Goal: Information Seeking & Learning: Learn about a topic

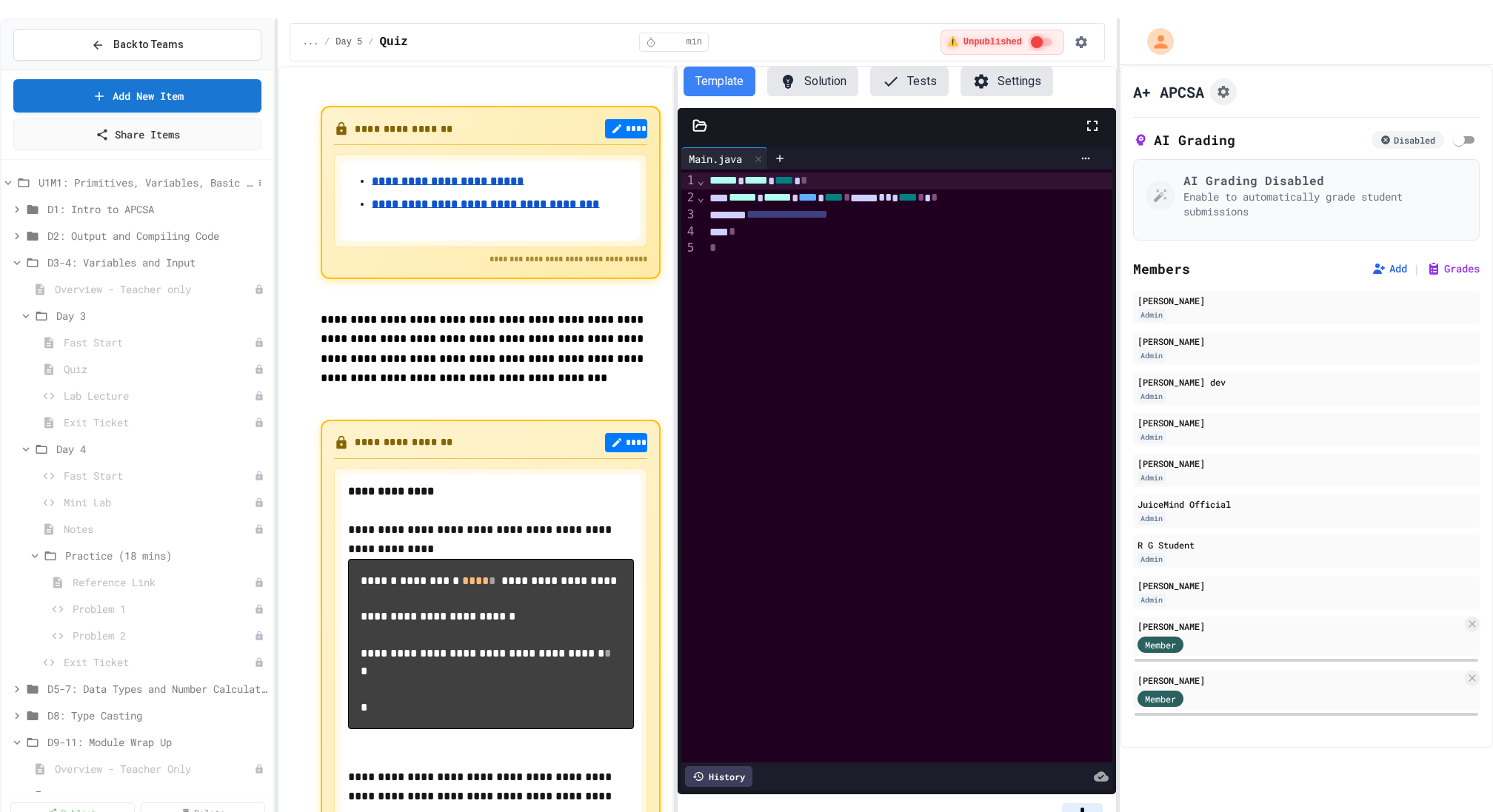
click at [8, 176] on icon at bounding box center [8, 183] width 14 height 14
click at [10, 203] on icon at bounding box center [8, 210] width 14 height 14
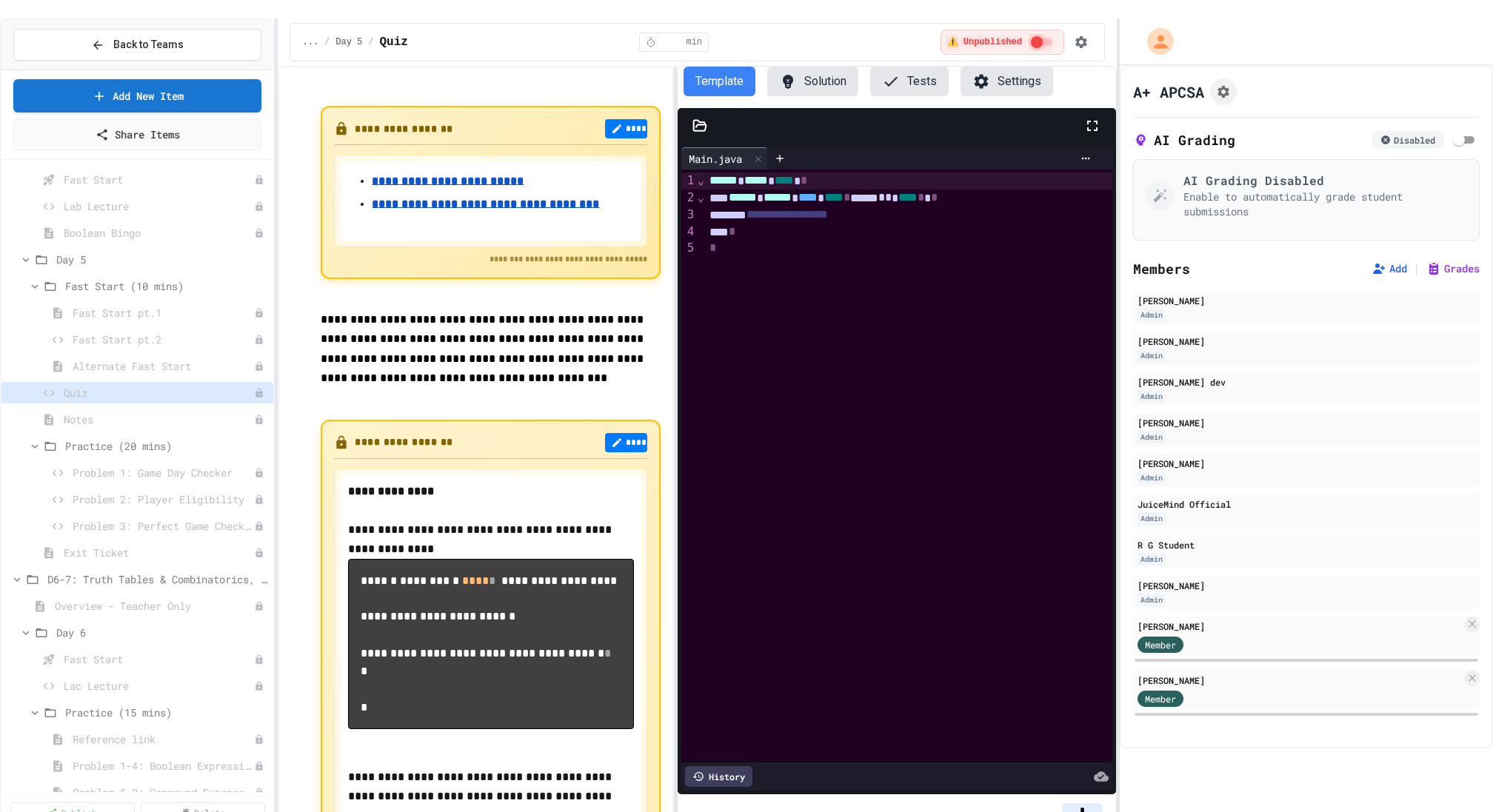
scroll to position [1124, 0]
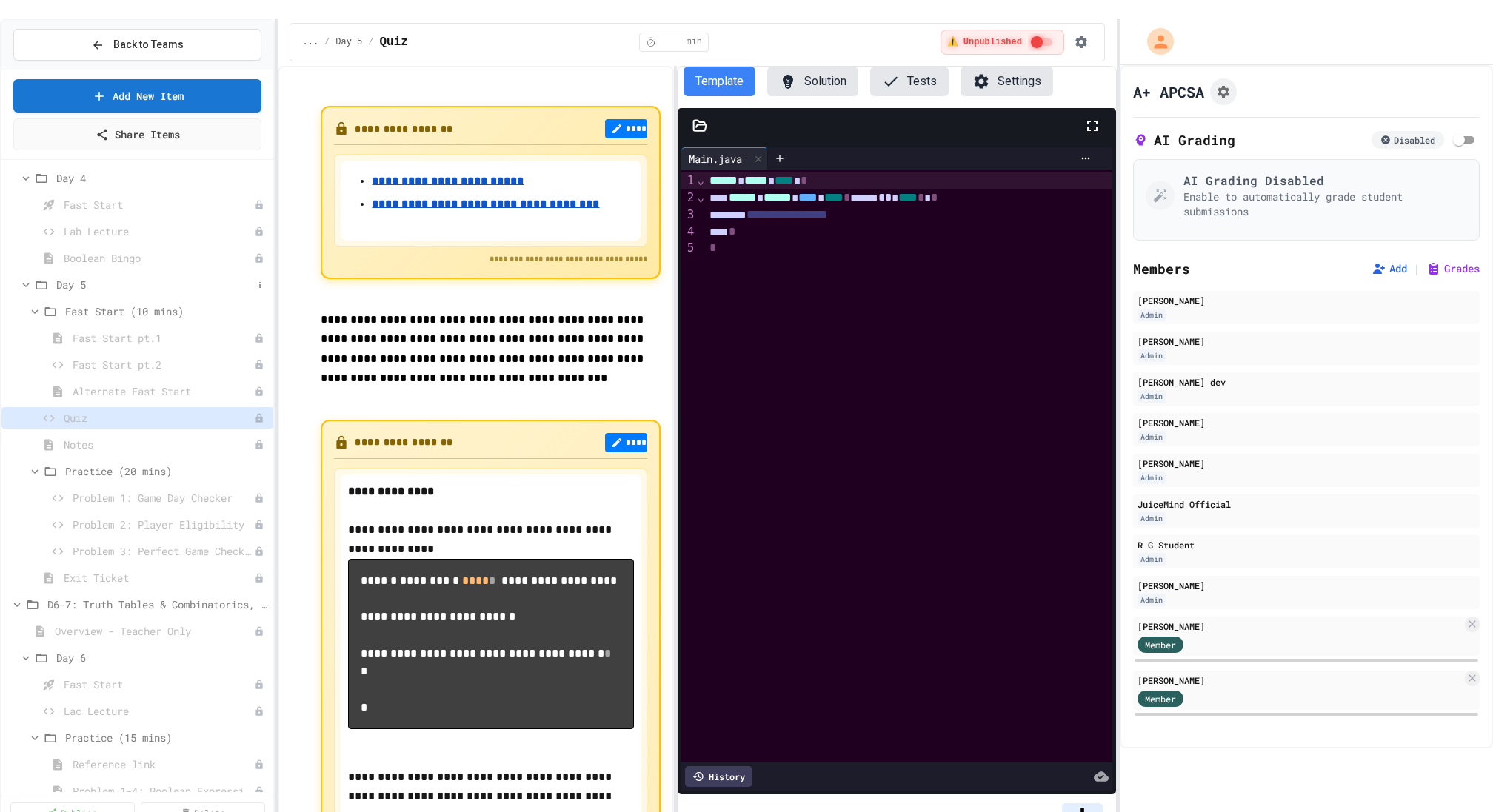
click at [24, 274] on div "Day 5" at bounding box center [137, 284] width 272 height 22
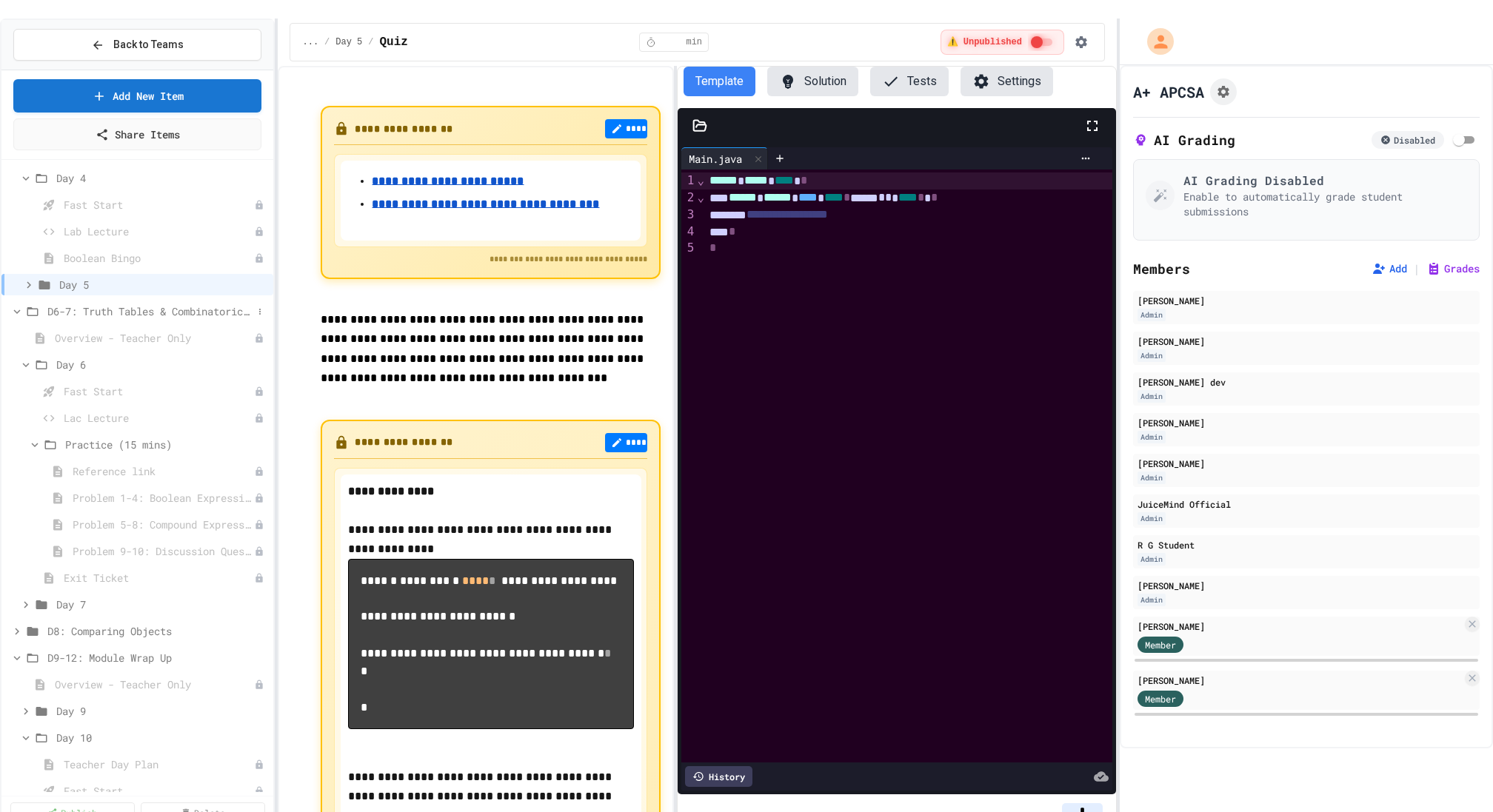
click at [20, 305] on icon at bounding box center [17, 312] width 14 height 14
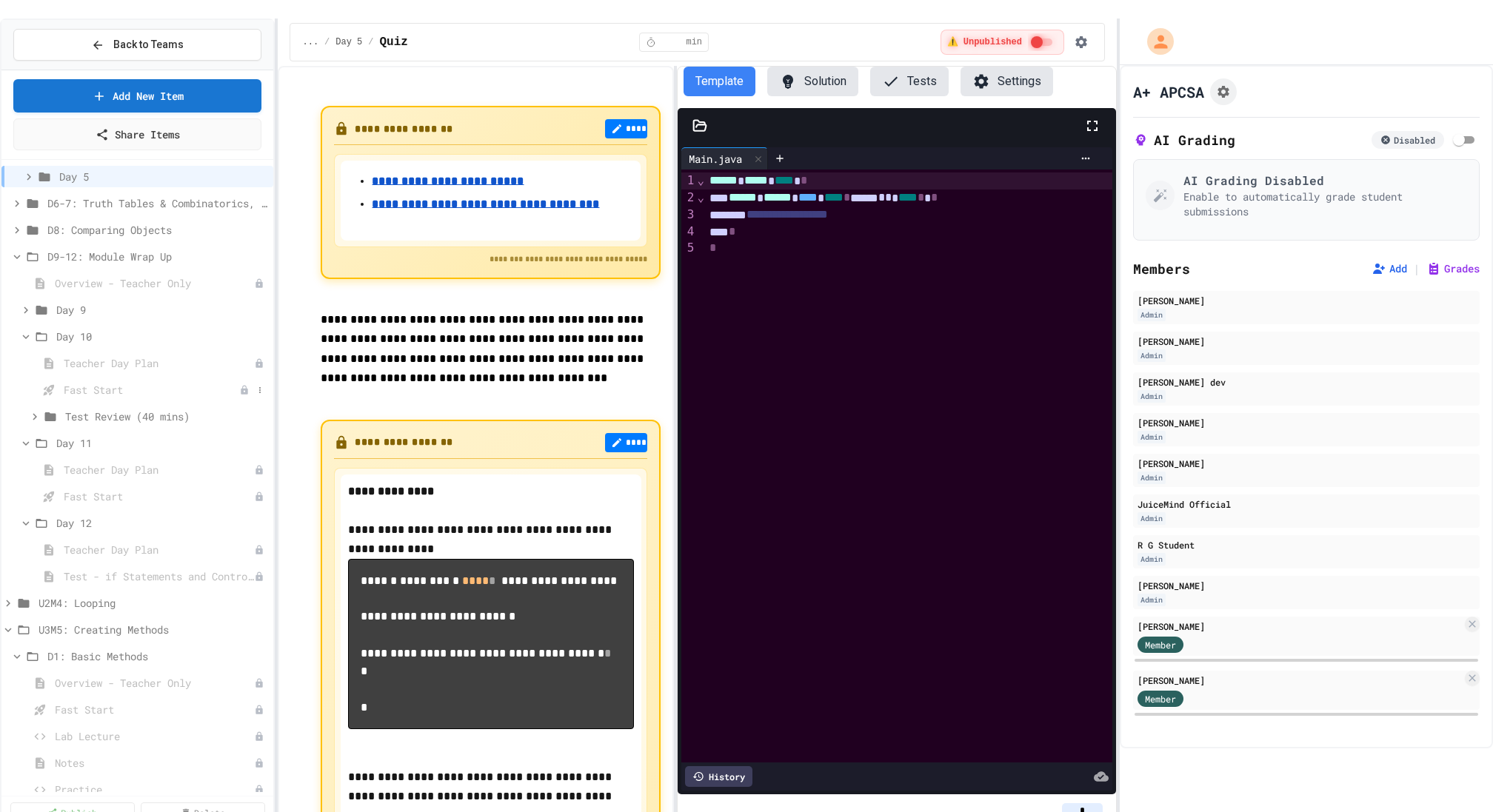
scroll to position [1241, 0]
click at [83, 531] on div "Teacher Day Plan" at bounding box center [137, 541] width 272 height 22
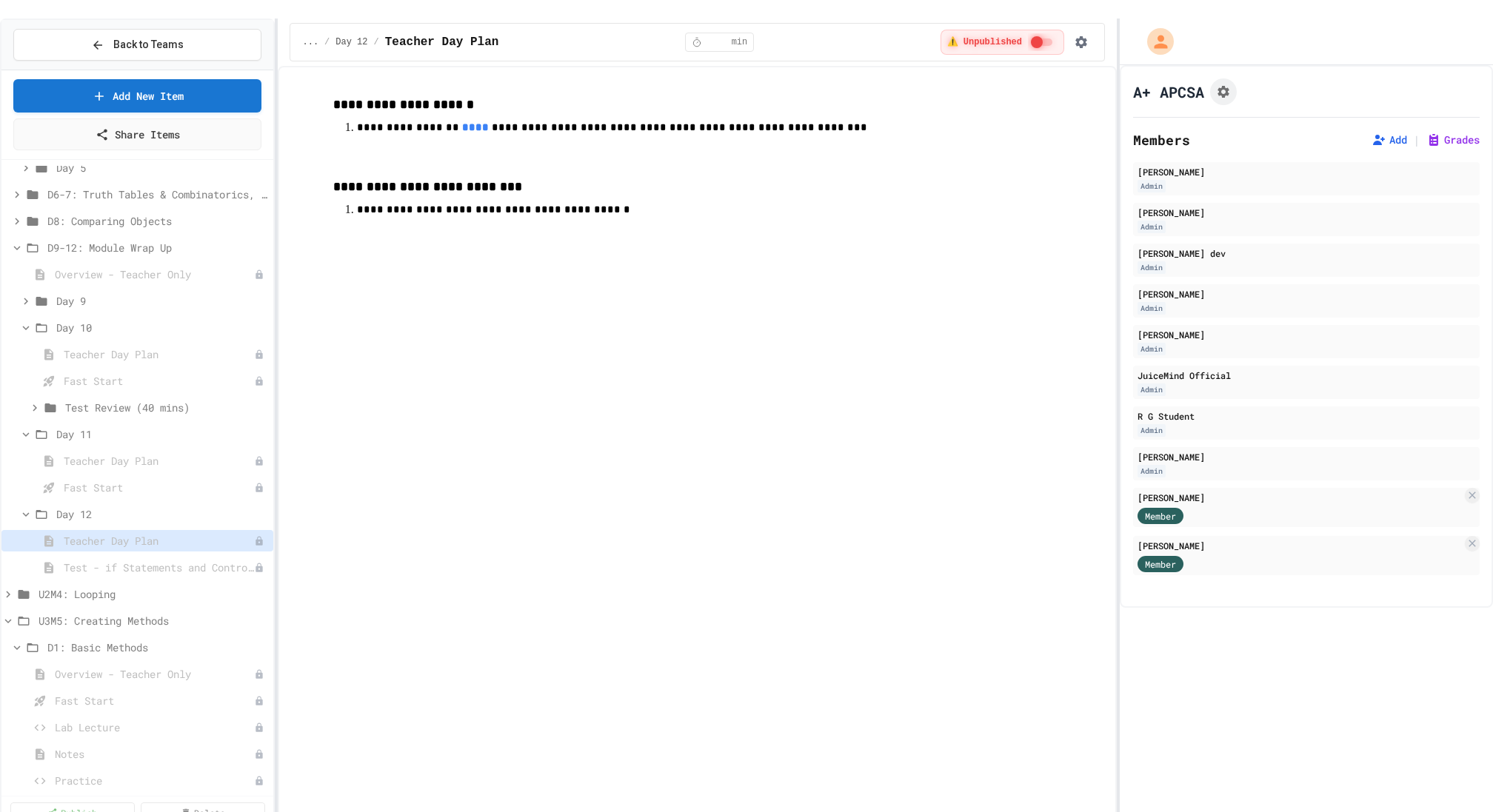
click at [85, 559] on span "Test - if Statements and Control Flow" at bounding box center [159, 567] width 190 height 16
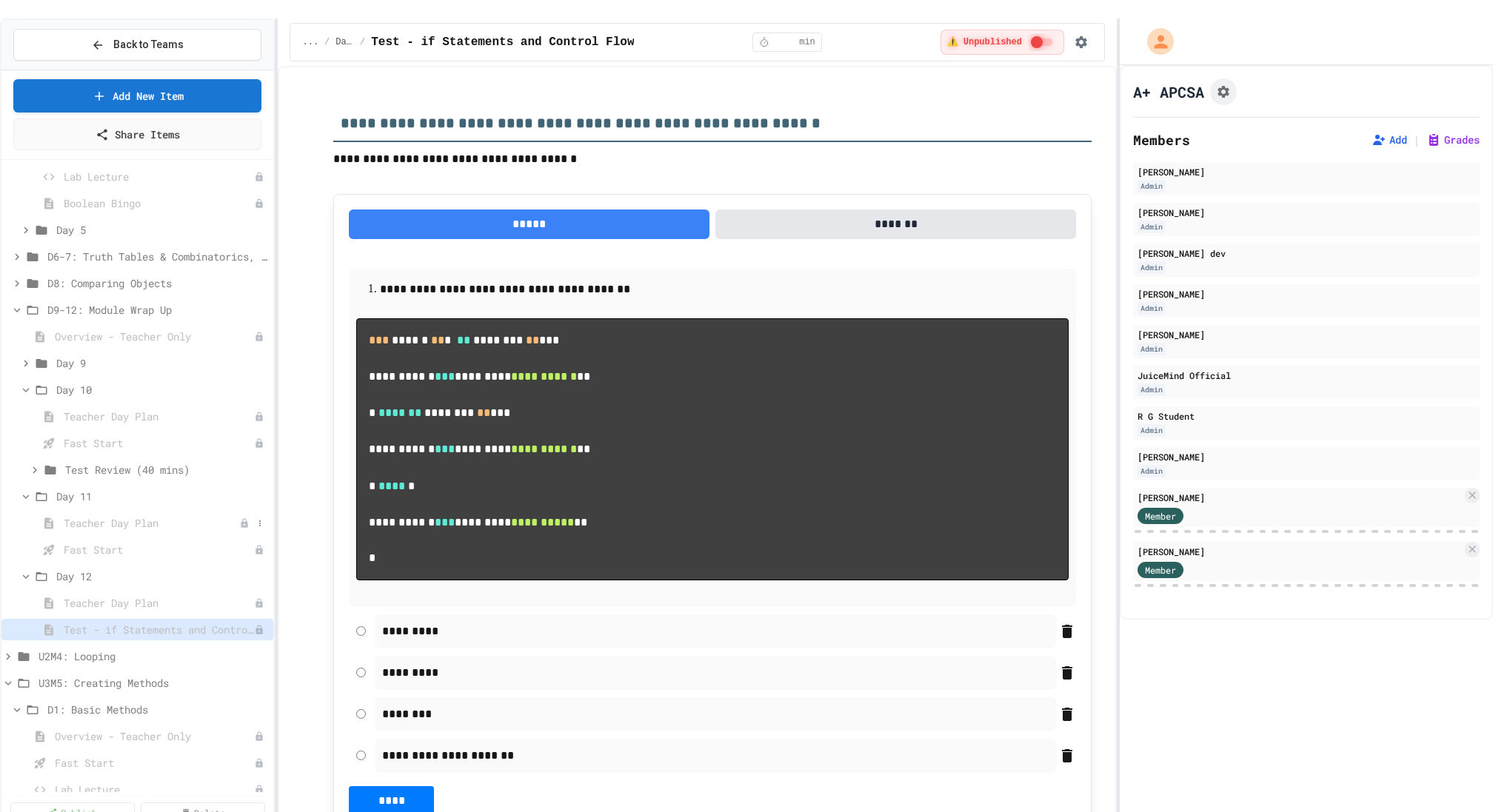
scroll to position [1177, 0]
click at [28, 359] on icon at bounding box center [26, 365] width 14 height 14
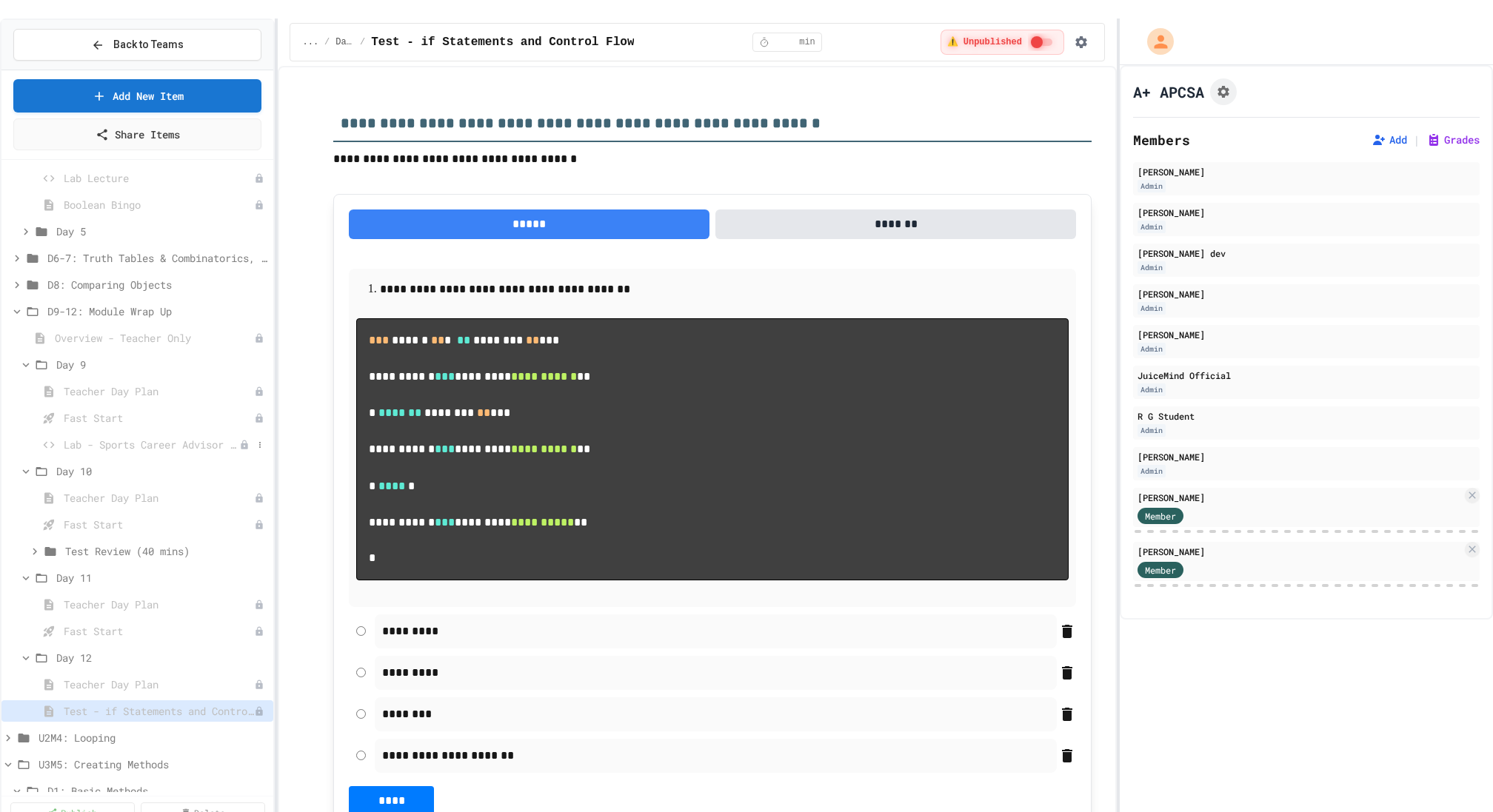
click at [148, 437] on span "Lab - Sports Career Advisor Bot Lab Assignment" at bounding box center [151, 444] width 175 height 16
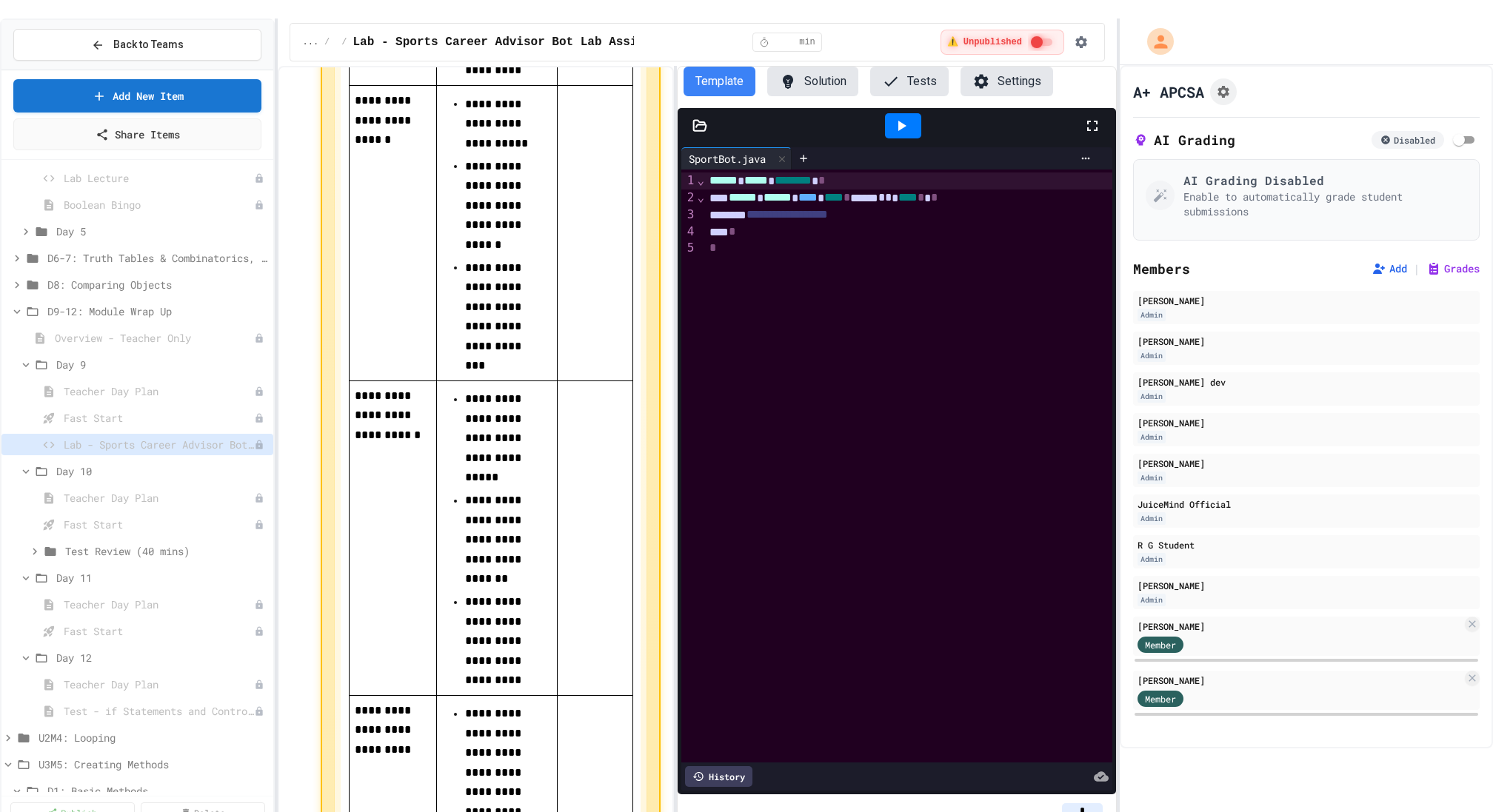
scroll to position [4868, 0]
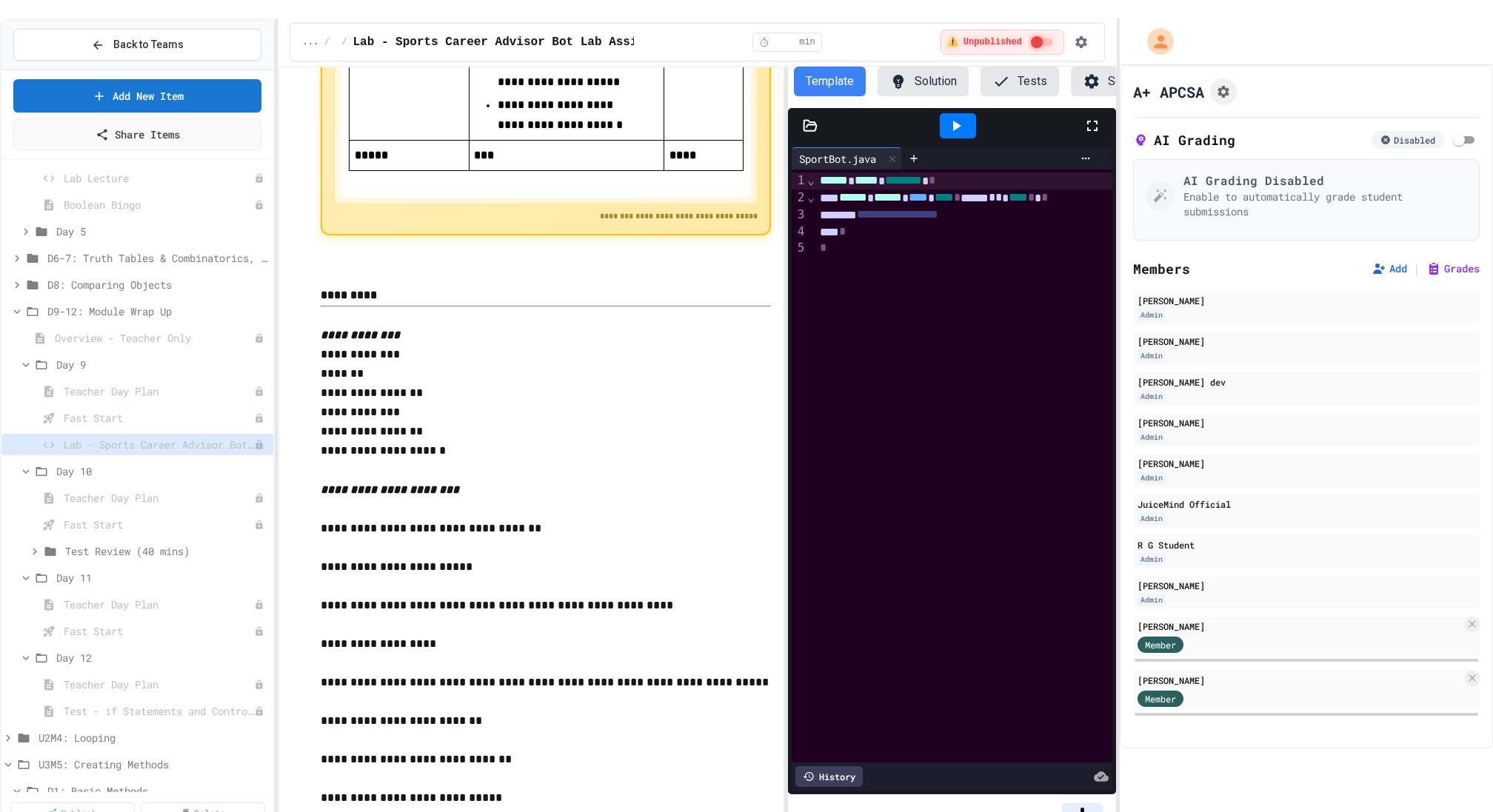
click at [789, 274] on div "**********" at bounding box center [697, 448] width 839 height 765
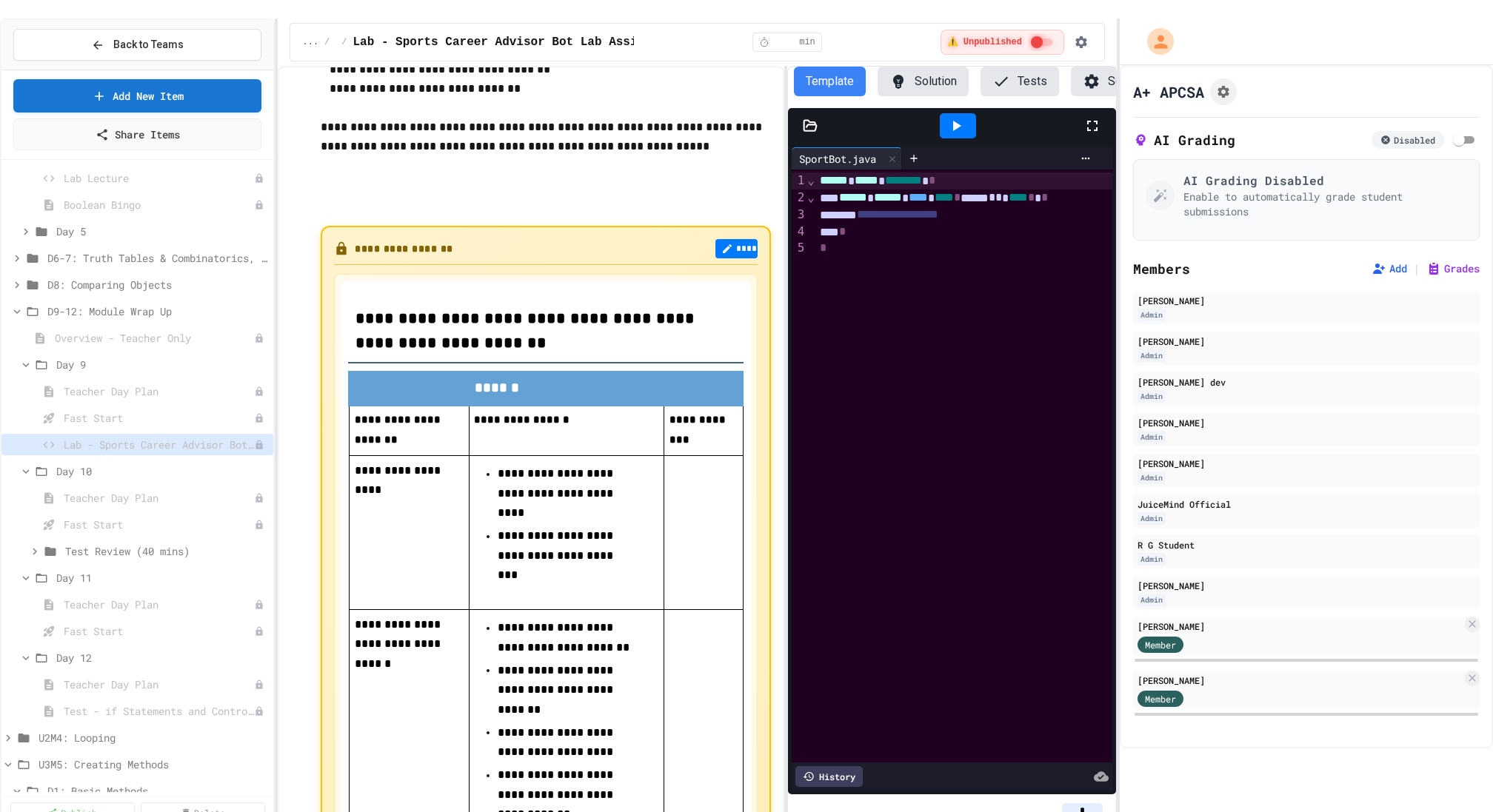
scroll to position [2437, 0]
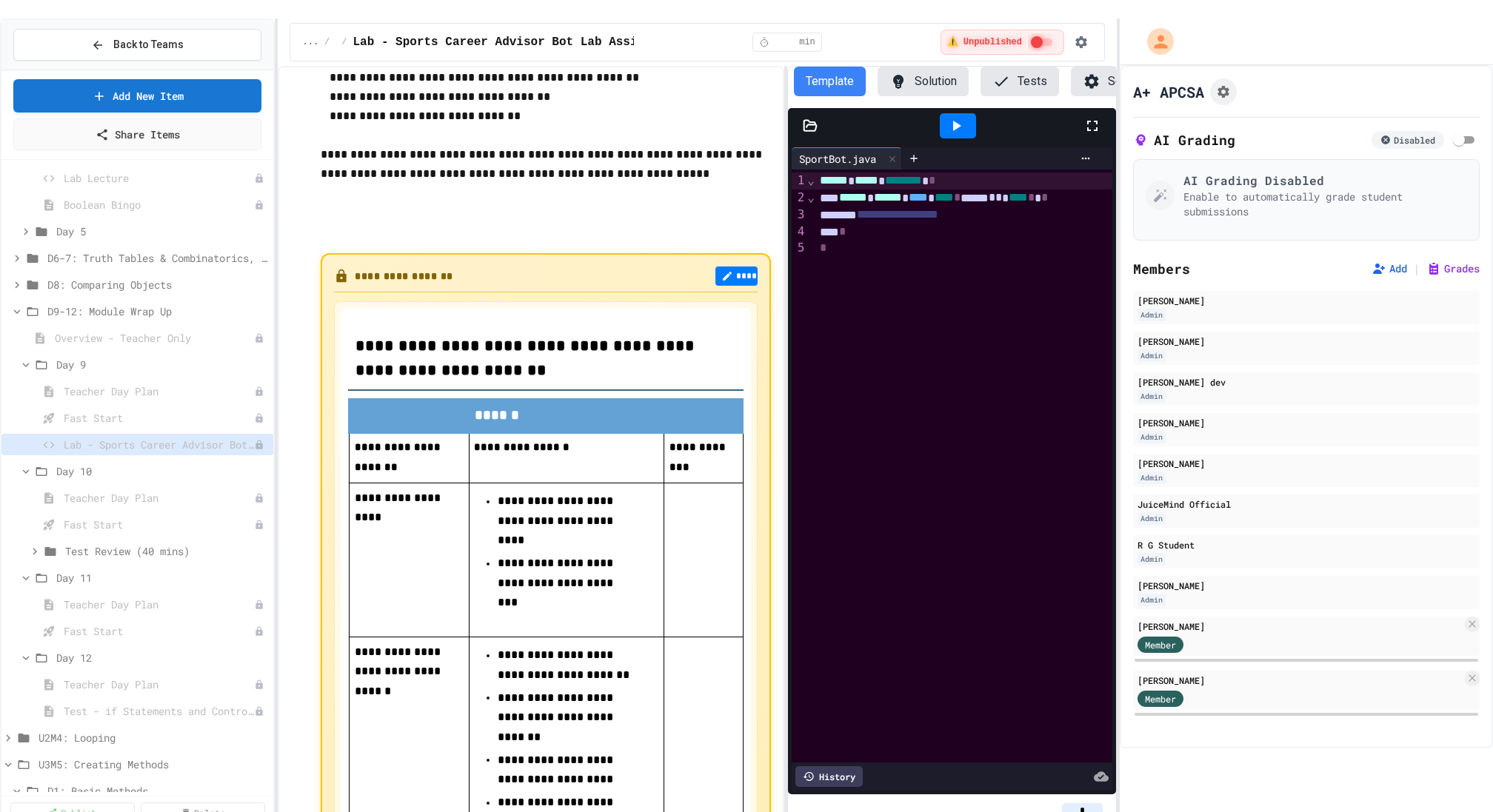
click at [1090, 803] on input "*" at bounding box center [1082, 810] width 41 height 15
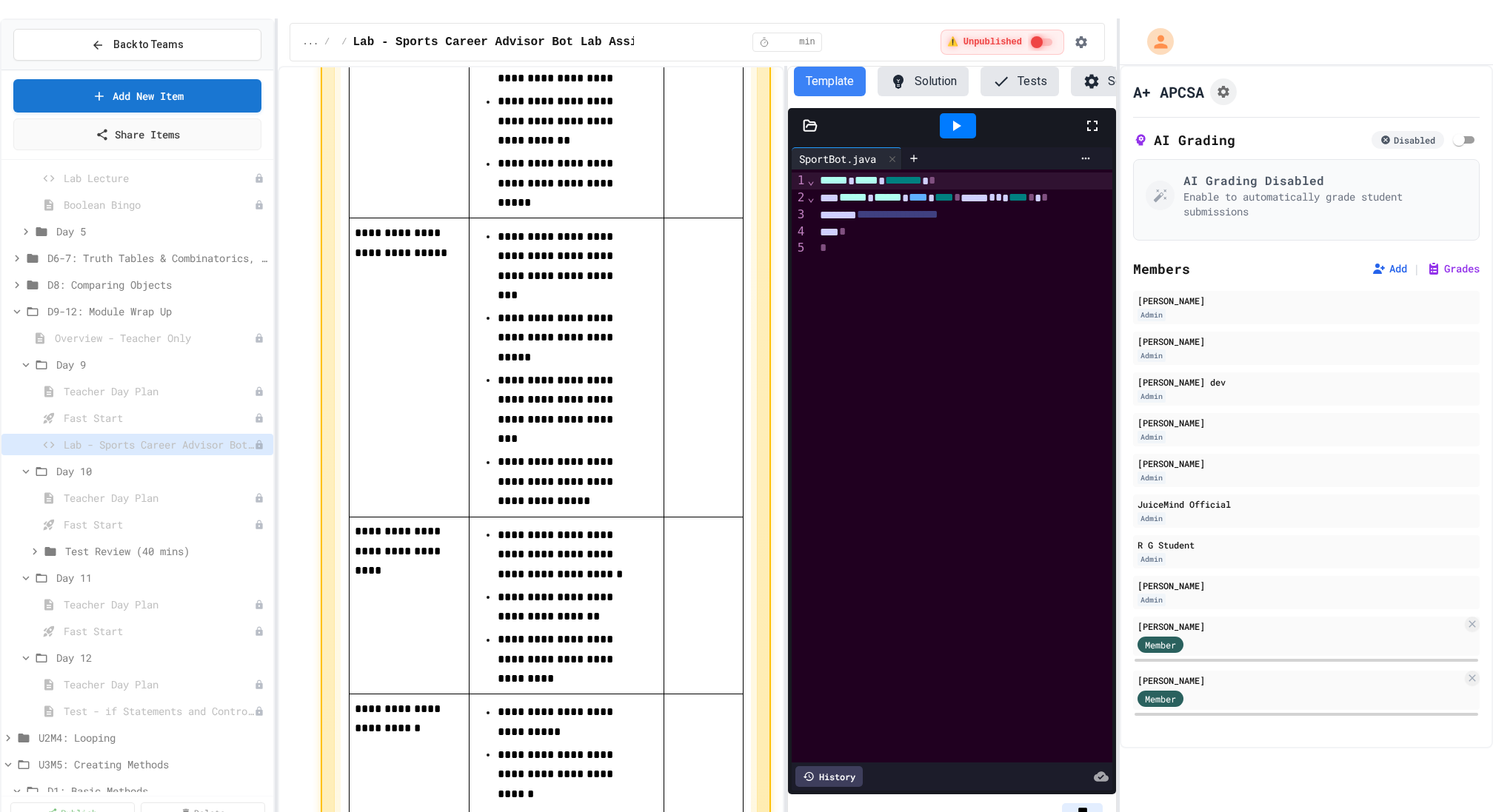
scroll to position [3106, 0]
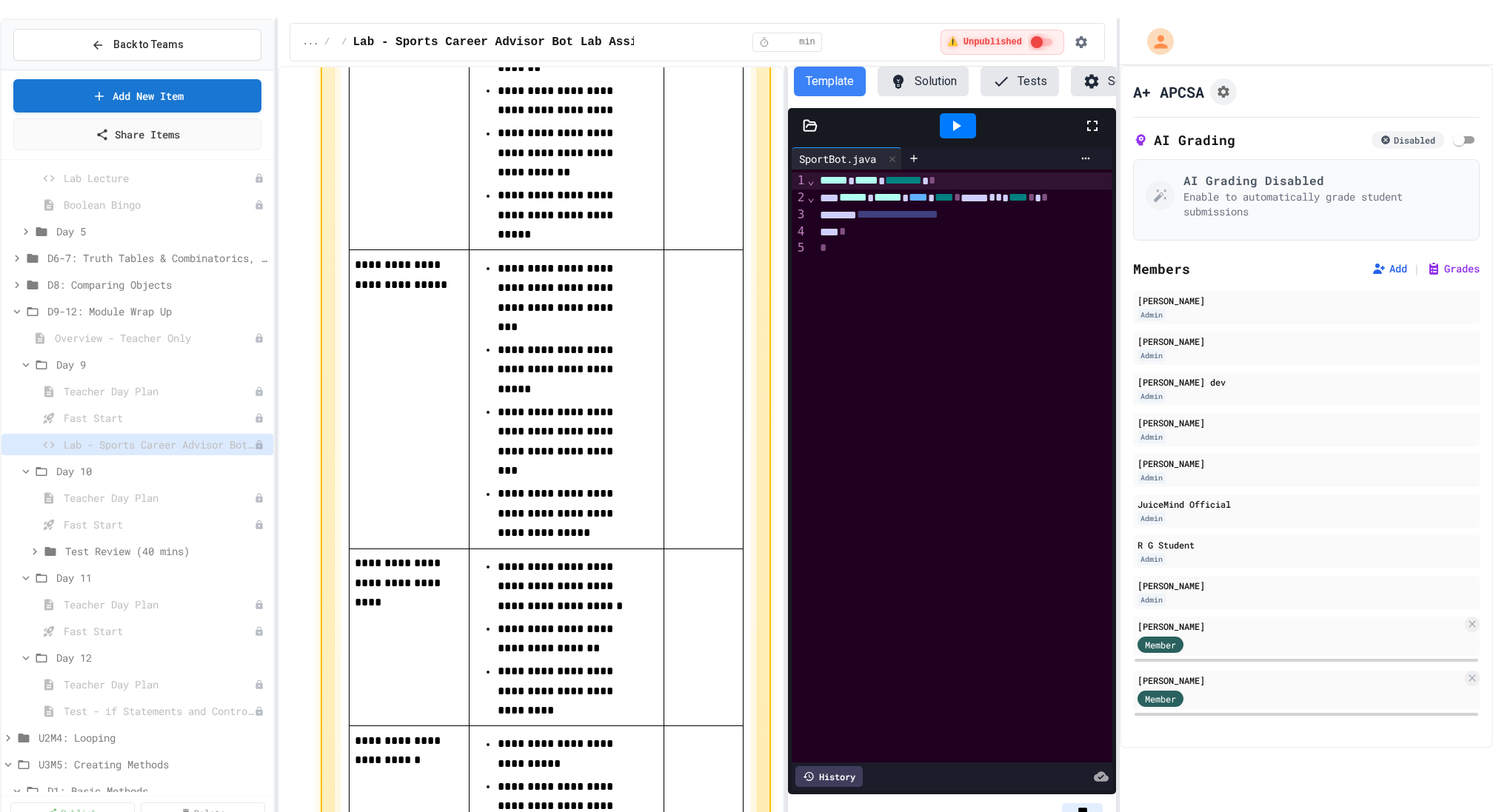
type input "***"
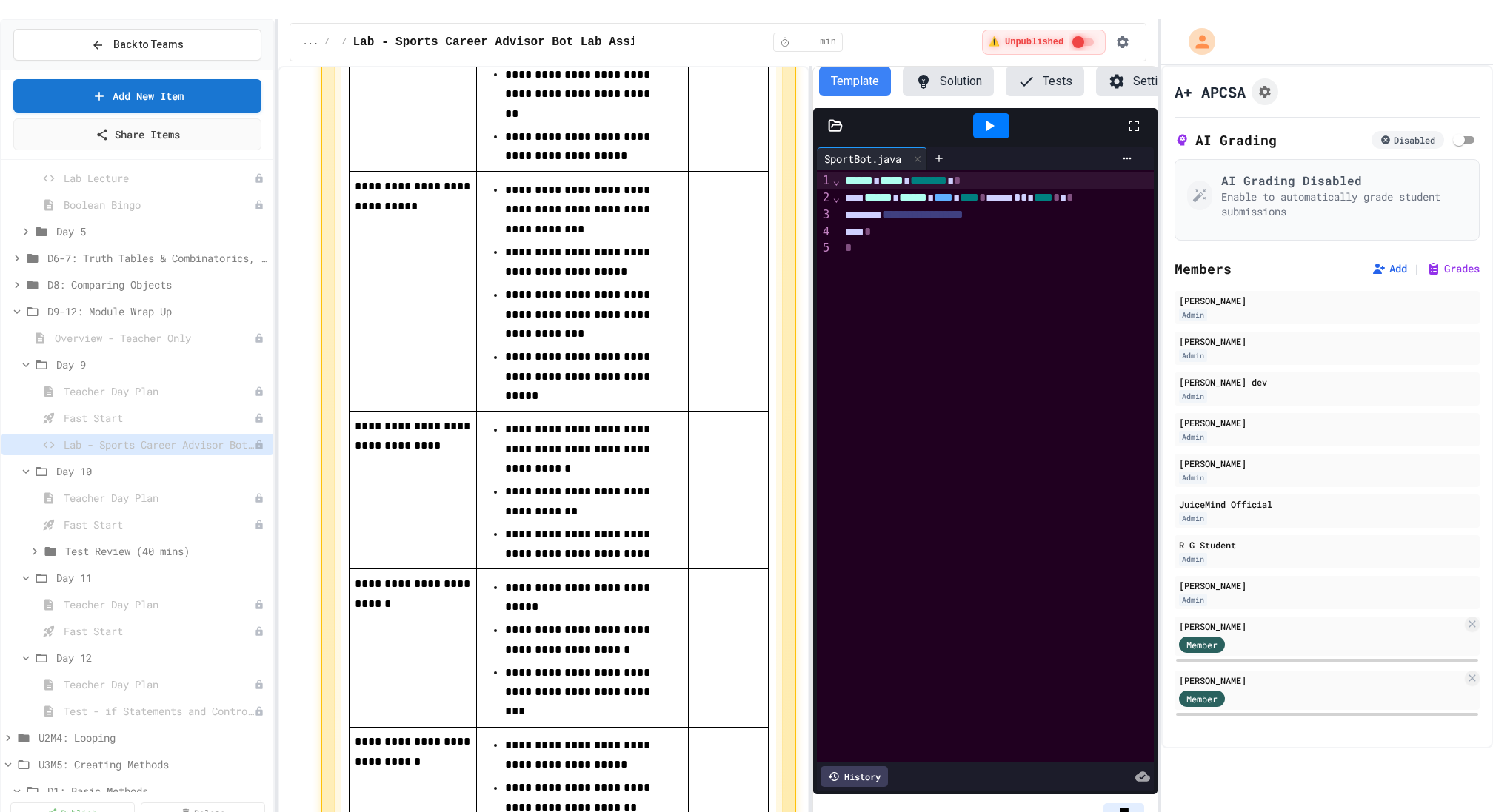
scroll to position [2971, 0]
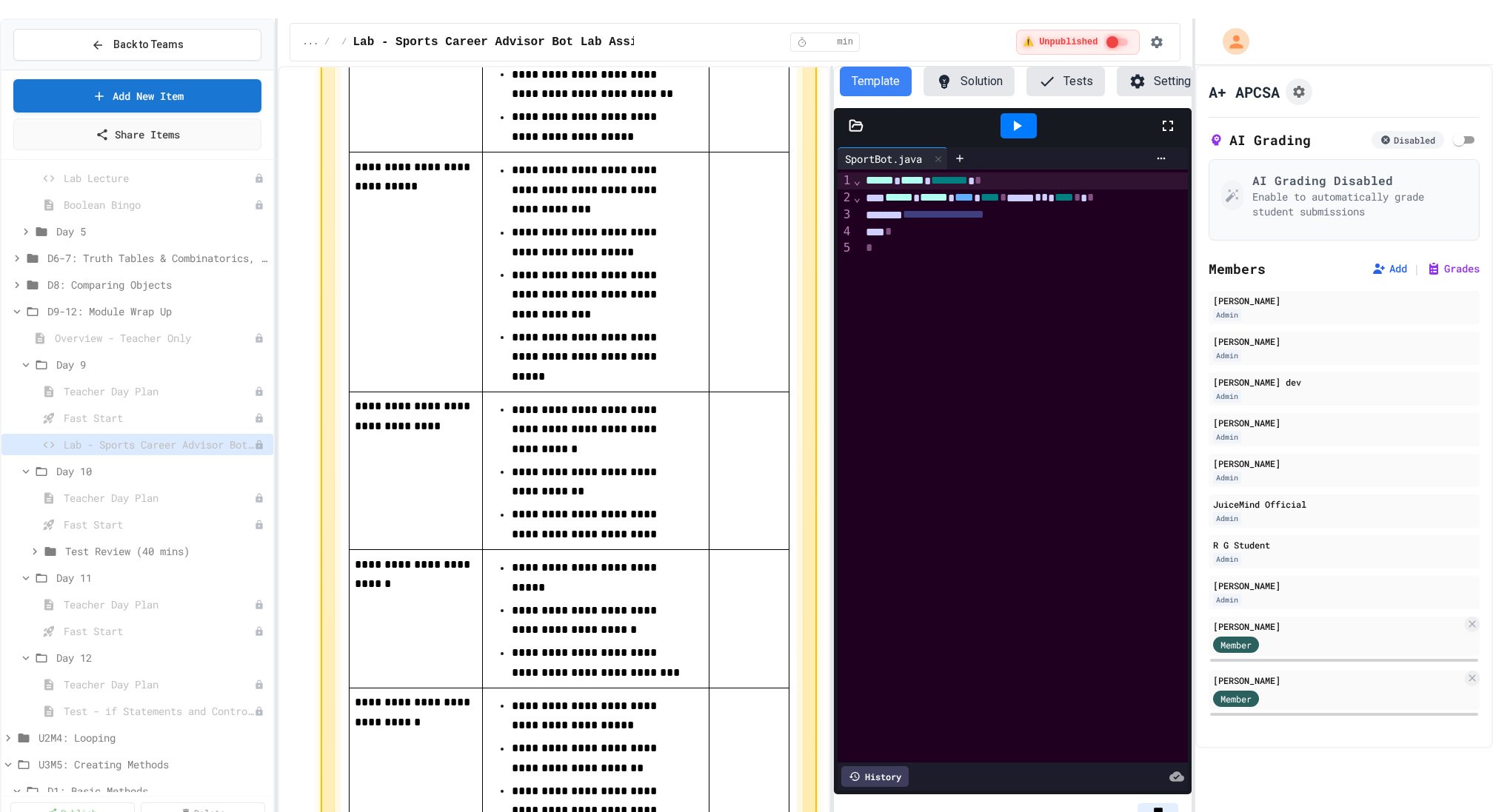
click at [1195, 116] on div "**********" at bounding box center [746, 425] width 1493 height 812
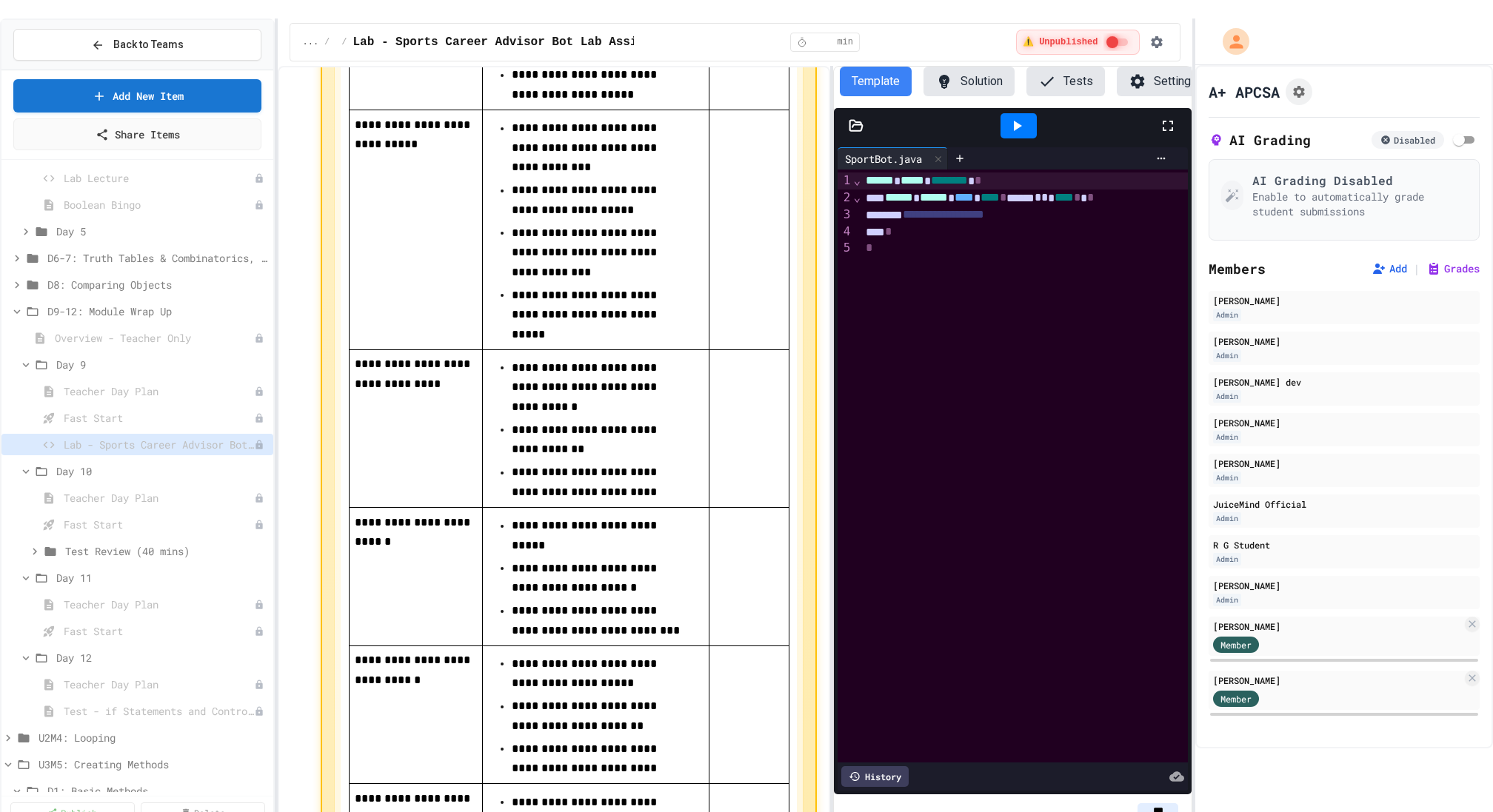
scroll to position [1224, 0]
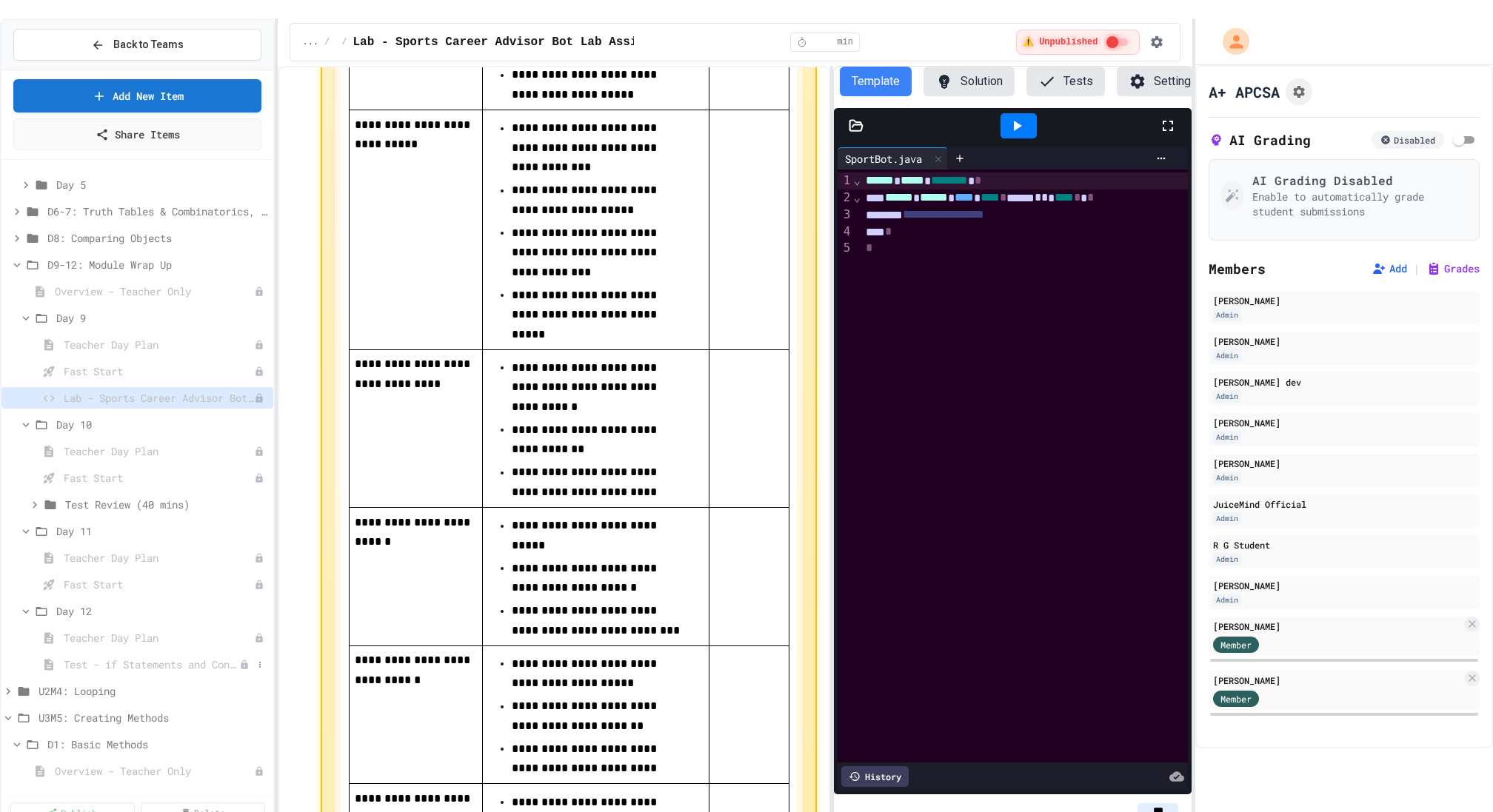
click at [108, 656] on span "Test - if Statements and Control Flow" at bounding box center [151, 664] width 175 height 16
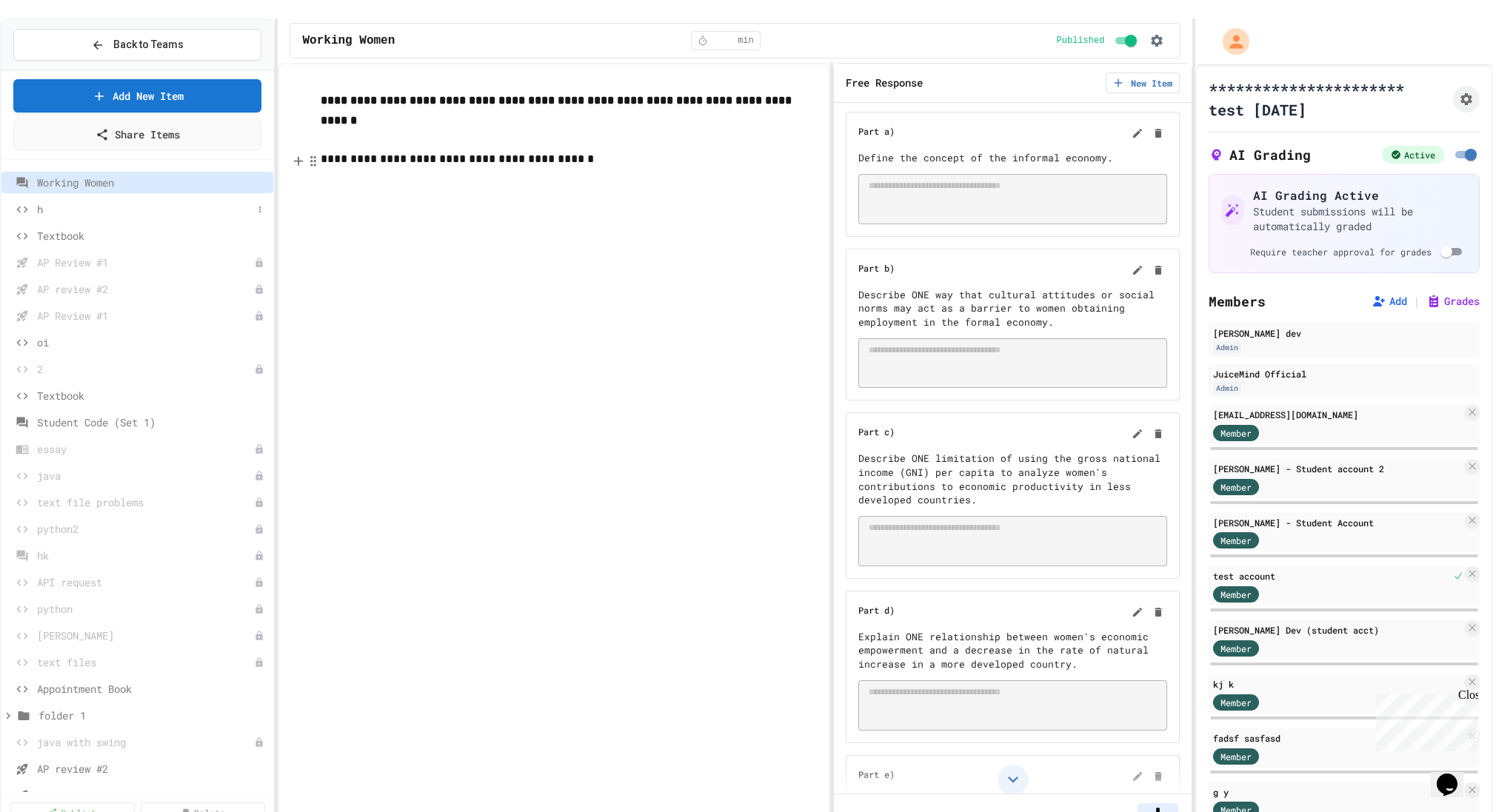
click at [33, 198] on div "h" at bounding box center [137, 209] width 272 height 22
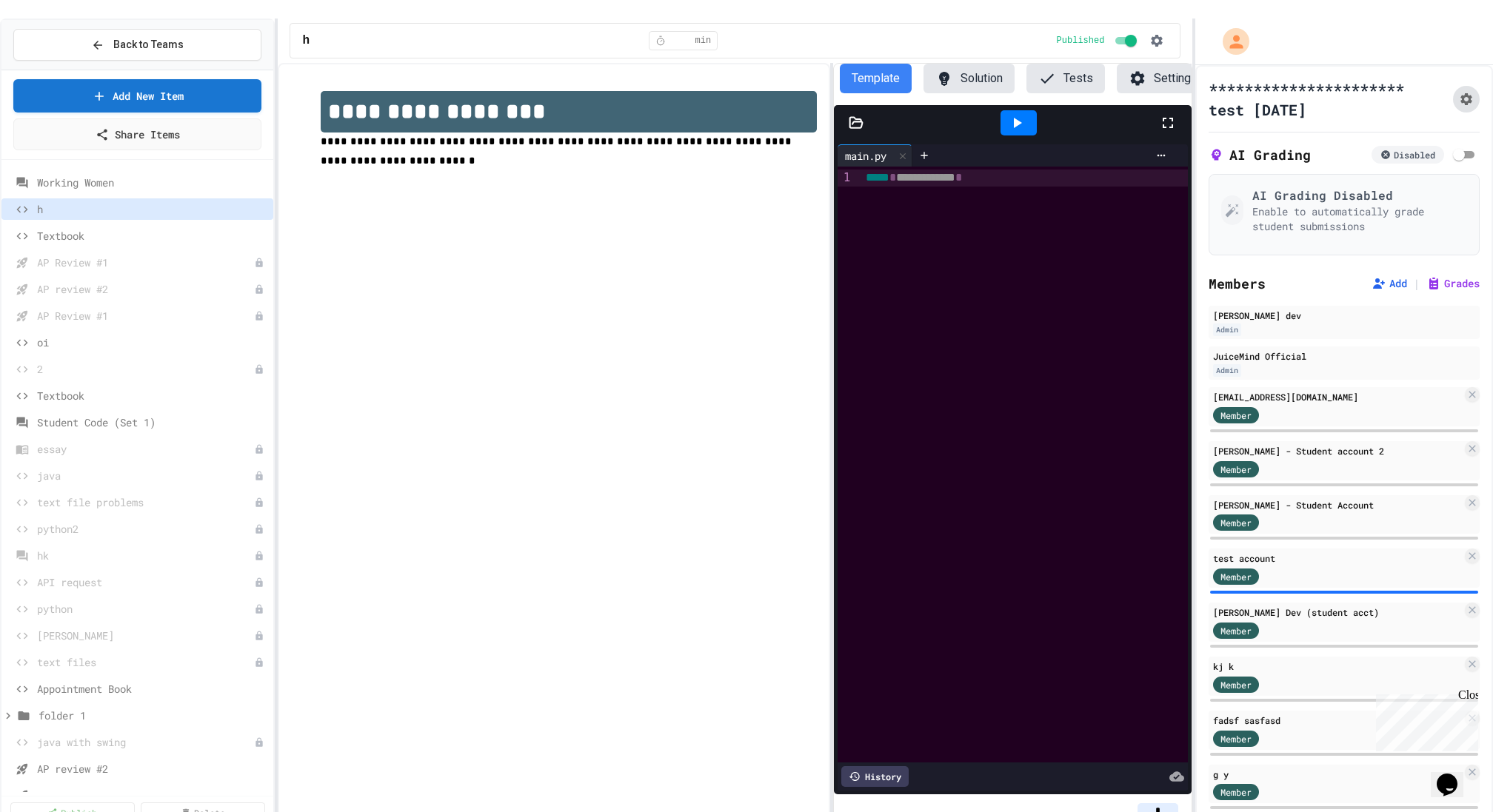
click at [1470, 92] on icon "Assignment Settings" at bounding box center [1467, 99] width 15 height 15
